Goal: Task Accomplishment & Management: Manage account settings

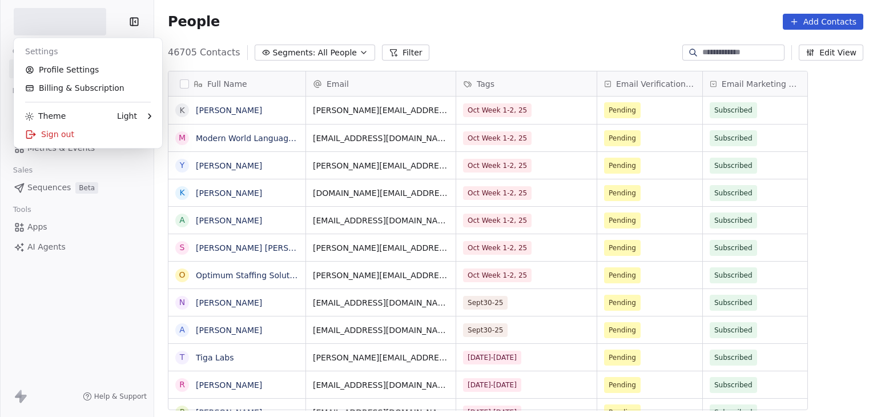
scroll to position [358, 714]
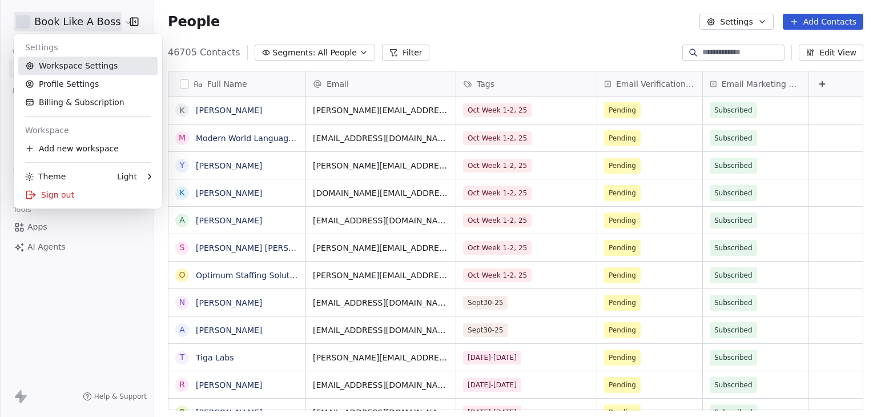
click at [82, 62] on link "Workspace Settings" at bounding box center [87, 66] width 139 height 18
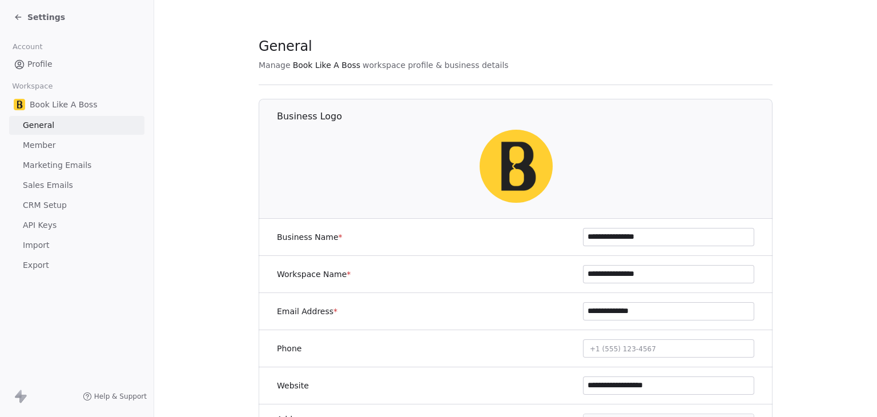
click at [56, 187] on span "Sales Emails" at bounding box center [48, 185] width 50 height 12
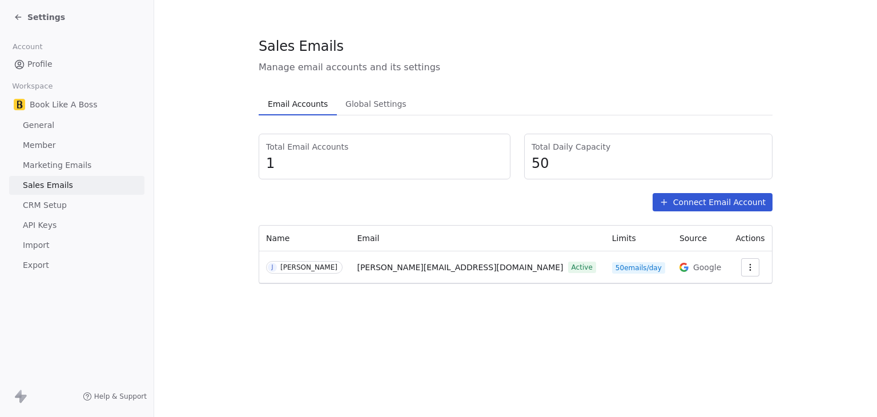
click at [23, 15] on div "Settings" at bounding box center [39, 16] width 51 height 11
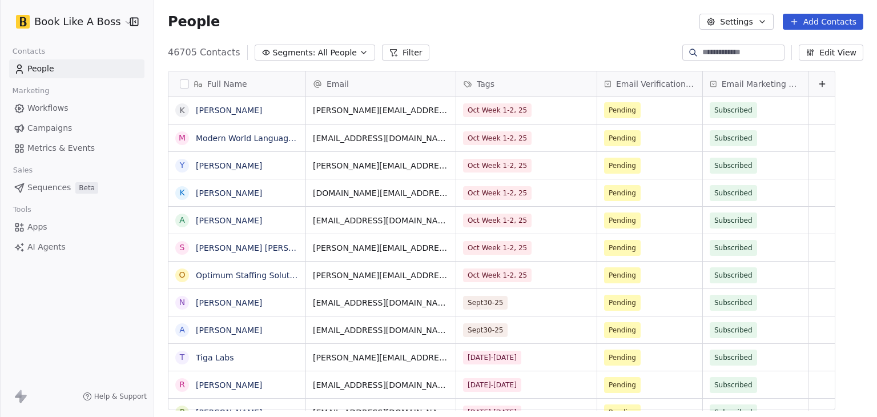
scroll to position [358, 714]
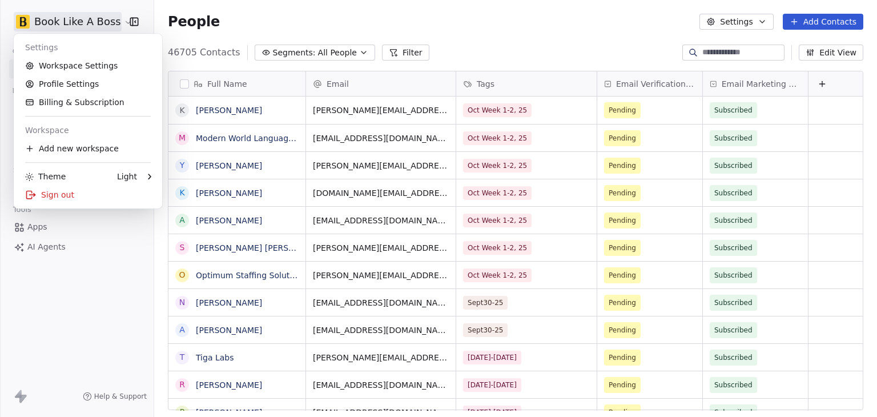
click at [57, 22] on html "Book Like A Boss Contacts People Marketing Workflows Campaigns Metrics & Events…" at bounding box center [438, 208] width 877 height 417
click at [87, 279] on html "Book Like A Boss Contacts People Marketing Workflows Campaigns Metrics & Events…" at bounding box center [438, 208] width 877 height 417
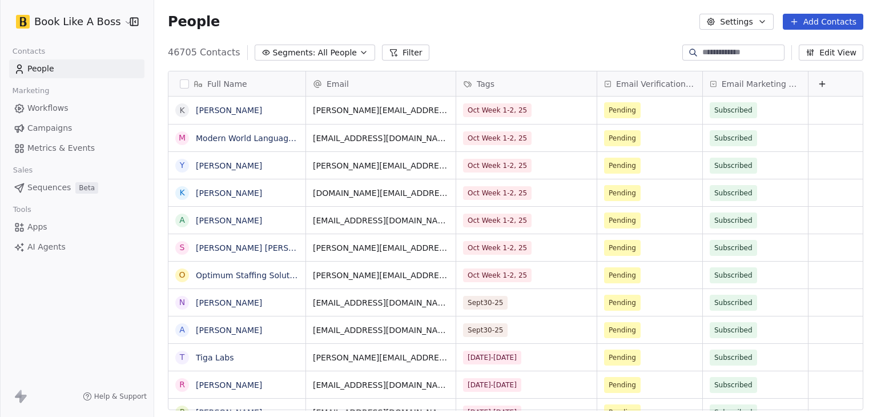
click at [42, 16] on html "Book Like A Boss Contacts People Marketing Workflows Campaigns Metrics & Events…" at bounding box center [438, 208] width 877 height 417
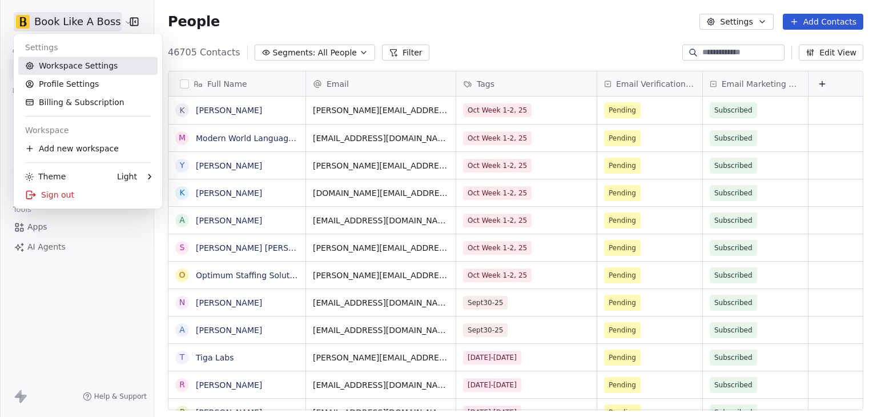
click at [75, 63] on link "Workspace Settings" at bounding box center [87, 66] width 139 height 18
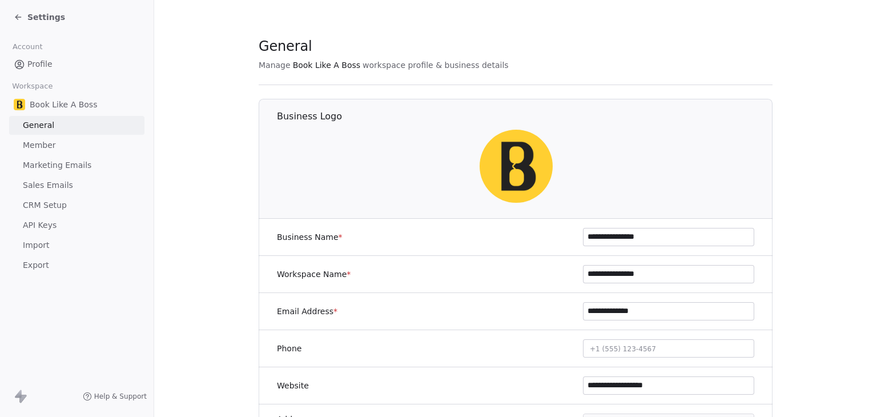
click at [62, 181] on span "Sales Emails" at bounding box center [48, 185] width 50 height 12
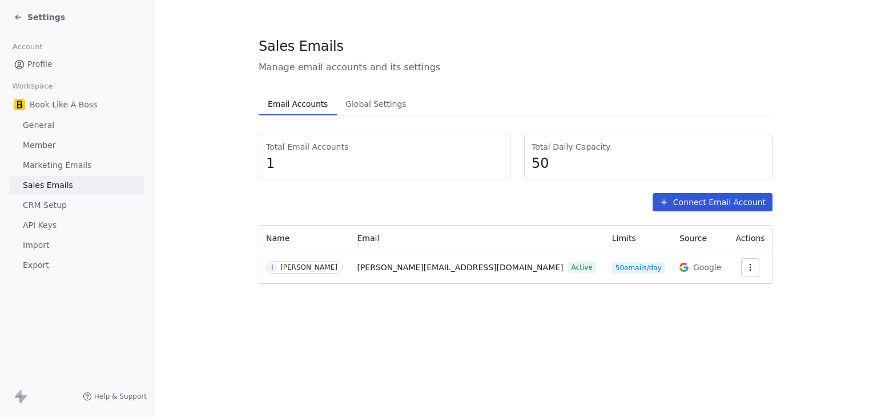
click at [229, 202] on section "Sales Emails Manage email accounts and its settings Email Accounts Email Accoun…" at bounding box center [515, 160] width 723 height 320
click at [746, 265] on icon "button" at bounding box center [750, 267] width 9 height 9
click at [29, 22] on html "Settings Account Profile Workspace Book Like A Boss General Member Marketing Em…" at bounding box center [438, 208] width 877 height 417
click at [29, 22] on span "Settings" at bounding box center [46, 16] width 38 height 11
click at [35, 19] on span "Settings" at bounding box center [46, 16] width 38 height 11
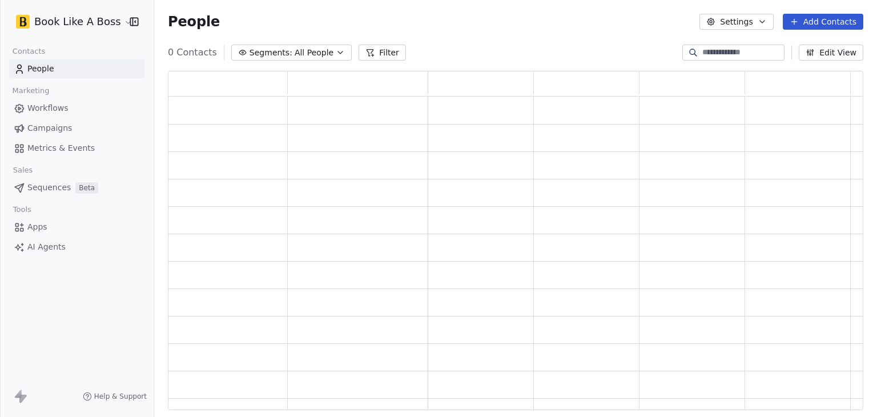
scroll to position [330, 687]
click at [56, 19] on html "Book Like A Boss Contacts People Marketing Workflows Campaigns Metrics & Events…" at bounding box center [438, 208] width 877 height 417
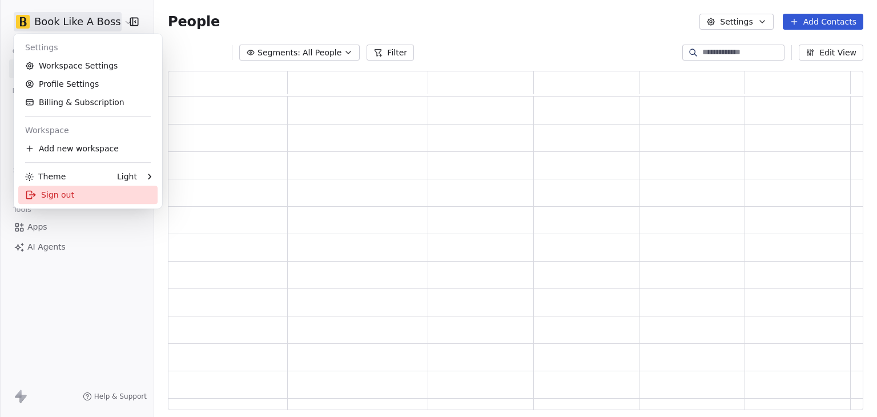
click at [69, 198] on div "Sign out" at bounding box center [87, 195] width 139 height 18
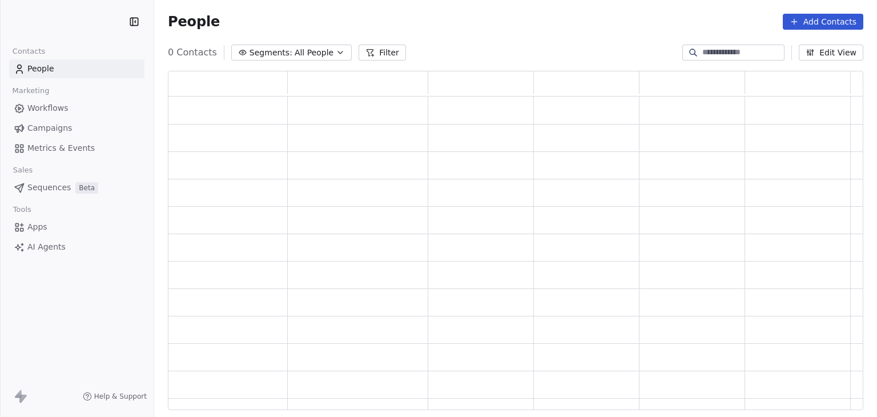
scroll to position [330, 687]
